Goal: Find specific page/section: Find specific page/section

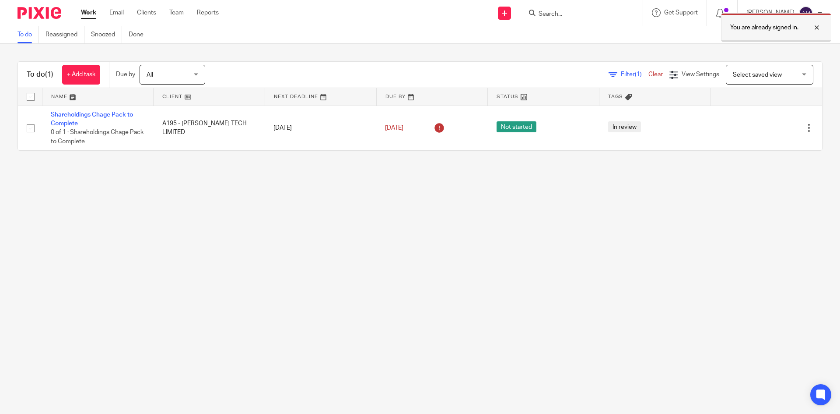
click at [817, 26] on div at bounding box center [811, 27] width 24 height 11
click at [577, 11] on input "Search" at bounding box center [577, 15] width 79 height 8
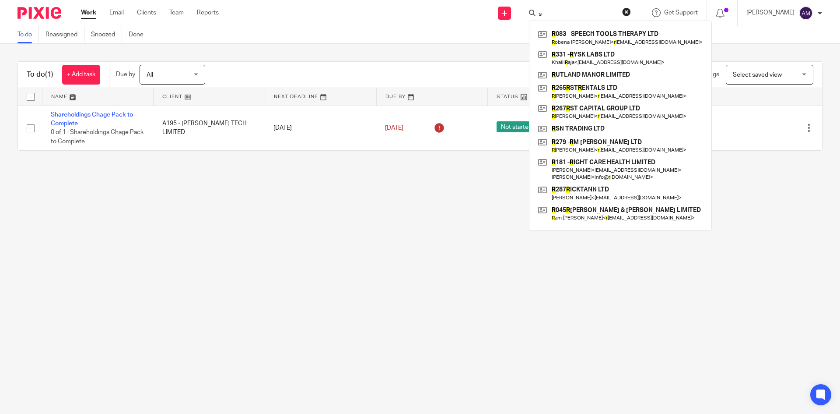
type input "s"
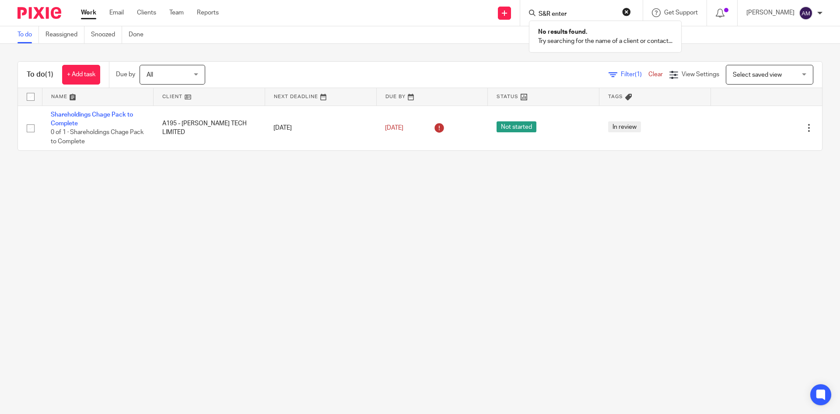
type input "S&R enter"
drag, startPoint x: 586, startPoint y: 14, endPoint x: 511, endPoint y: 25, distance: 75.6
click at [511, 25] on div "Send new email Create task Add client Request signature S&R enter No results fo…" at bounding box center [536, 13] width 608 height 26
click at [573, 9] on form at bounding box center [584, 12] width 93 height 11
click at [599, 12] on input "Search" at bounding box center [577, 15] width 79 height 8
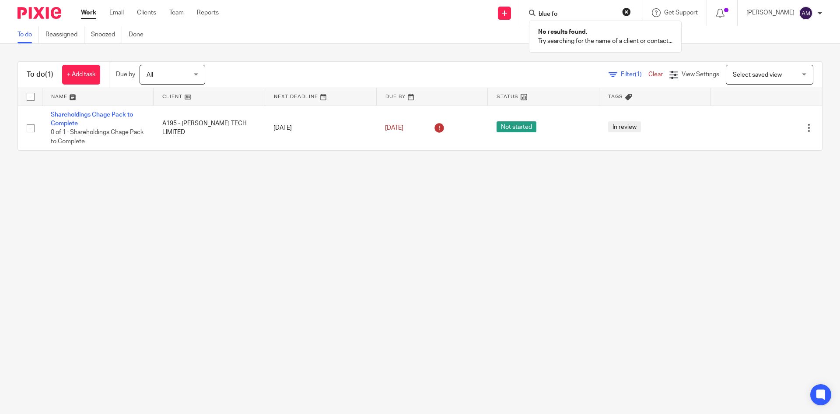
type input "blue fo"
drag, startPoint x: 576, startPoint y: 12, endPoint x: 508, endPoint y: 24, distance: 68.8
click at [508, 24] on div "Send new email Create task Add client Request signature blue fo No results foun…" at bounding box center [536, 13] width 608 height 26
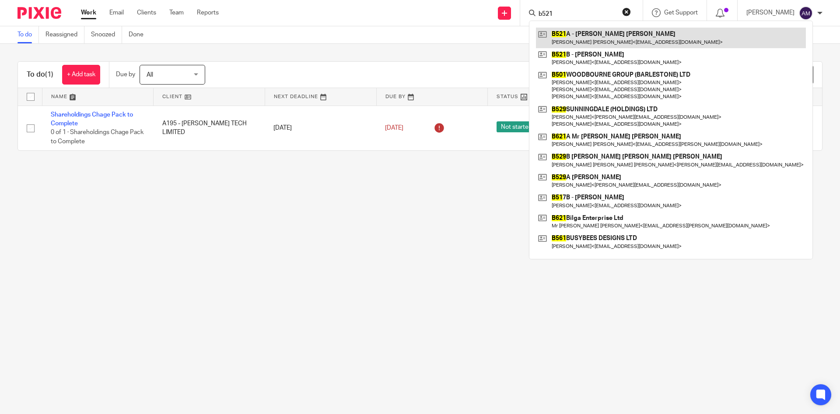
type input "b521"
click at [597, 33] on link at bounding box center [671, 38] width 270 height 20
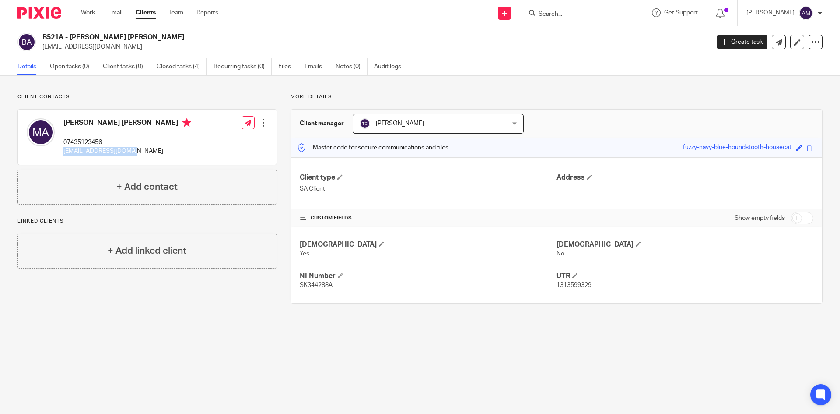
drag, startPoint x: 63, startPoint y: 153, endPoint x: 134, endPoint y: 152, distance: 70.0
click at [134, 152] on p "[EMAIL_ADDRESS][DOMAIN_NAME]" at bounding box center [127, 151] width 128 height 9
copy p "[EMAIL_ADDRESS][DOMAIN_NAME]"
click at [585, 14] on input "Search" at bounding box center [577, 15] width 79 height 8
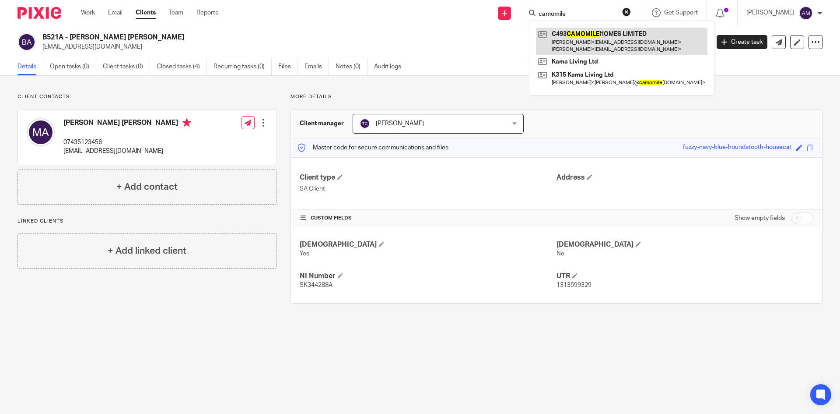
type input "camomile"
click at [614, 49] on link at bounding box center [622, 41] width 172 height 27
